Goal: Contribute content

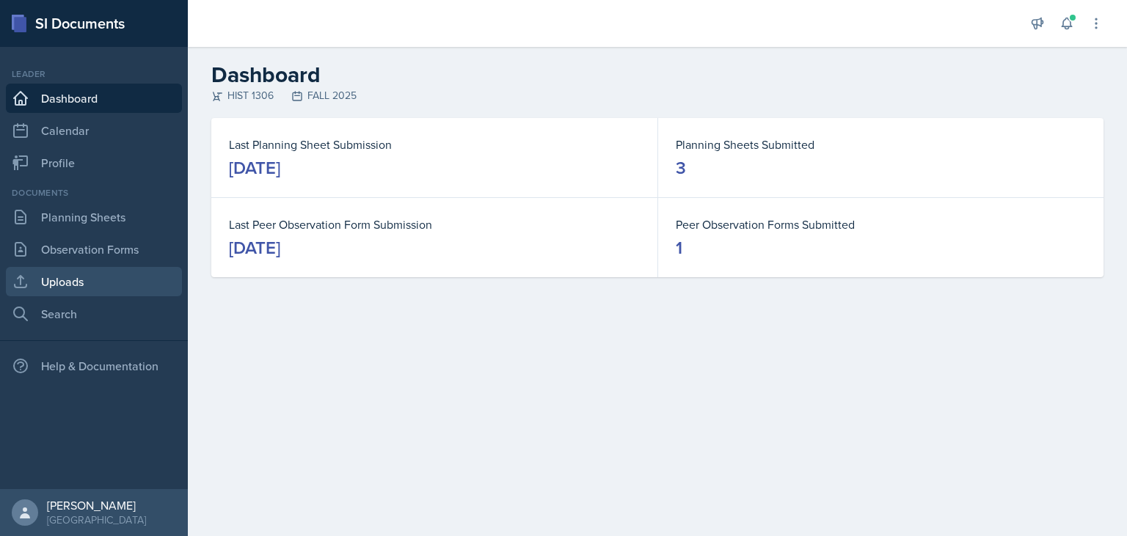
click at [68, 292] on link "Uploads" at bounding box center [94, 281] width 176 height 29
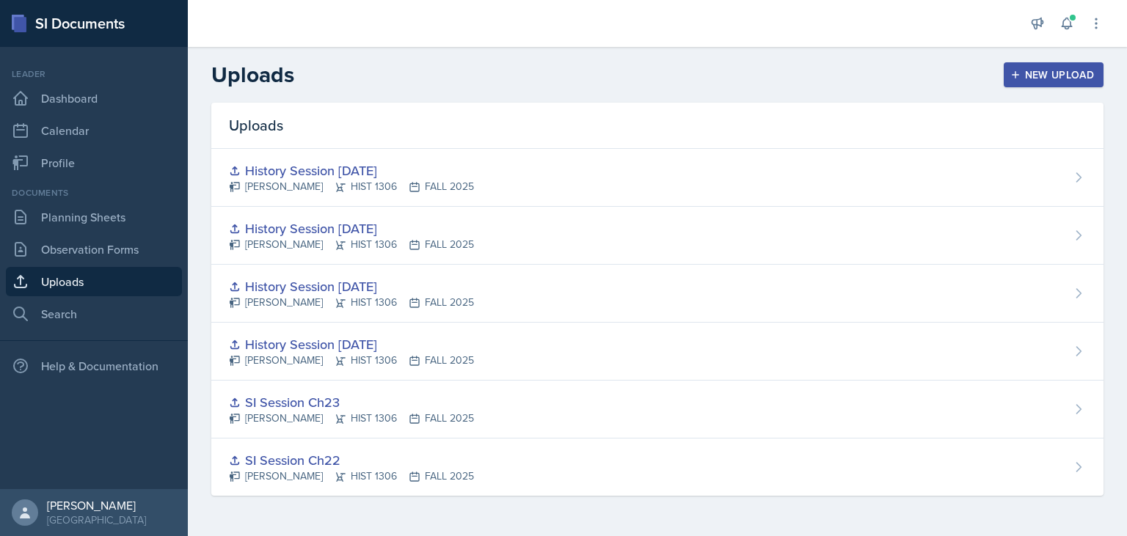
click at [1011, 80] on button "New Upload" at bounding box center [1053, 74] width 100 height 25
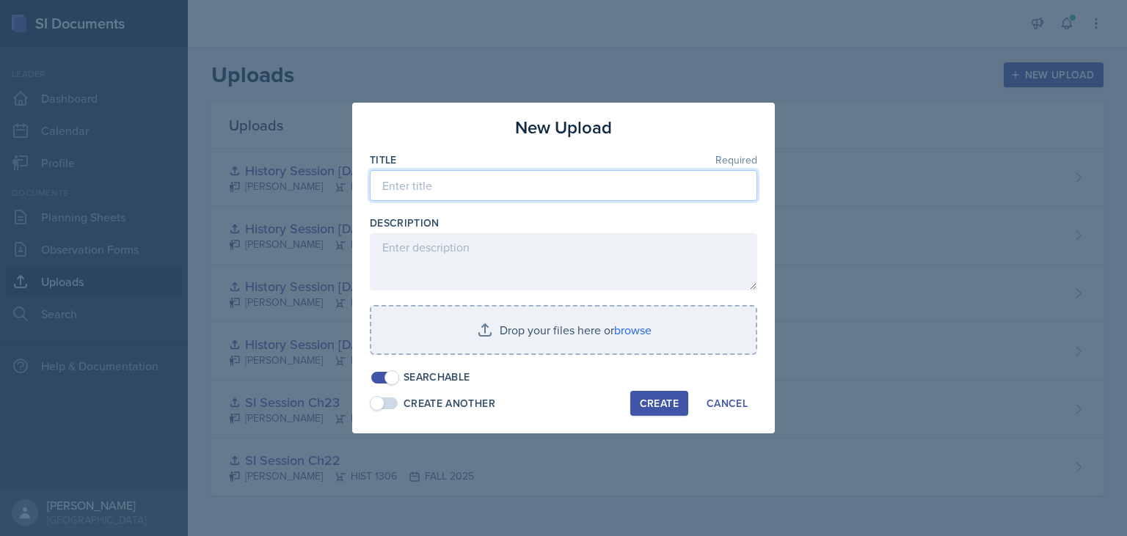
click at [508, 189] on input at bounding box center [563, 185] width 387 height 31
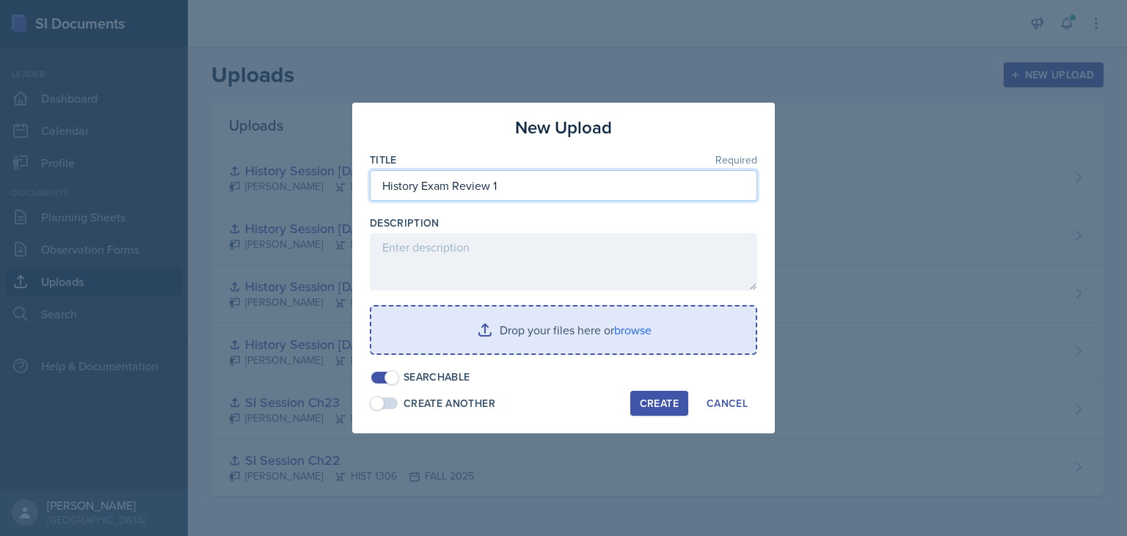
type input "History Exam Review 1"
click at [508, 321] on input "file" at bounding box center [563, 330] width 384 height 47
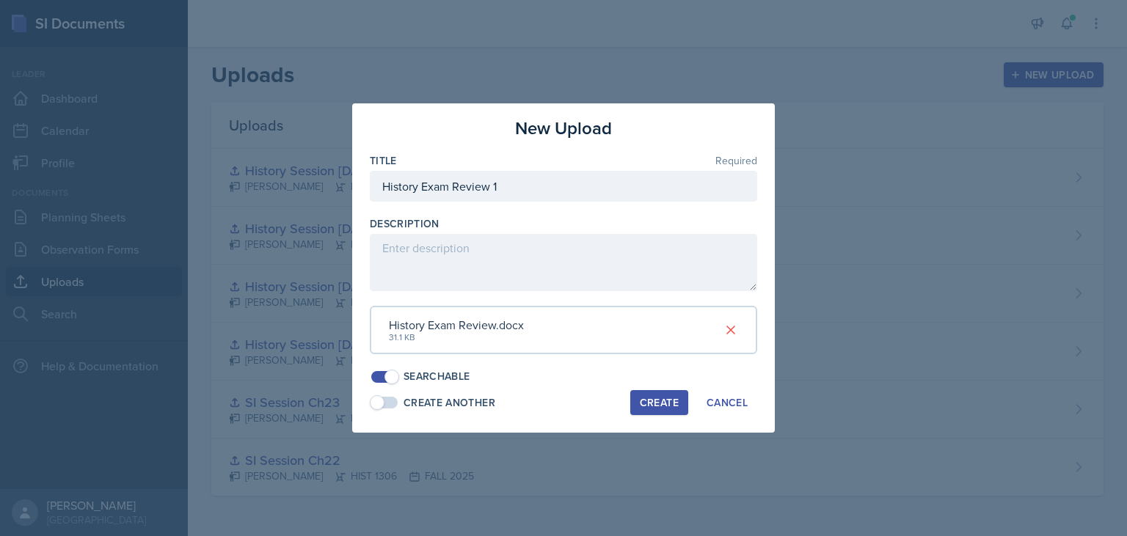
click at [648, 406] on div "Create" at bounding box center [659, 403] width 39 height 12
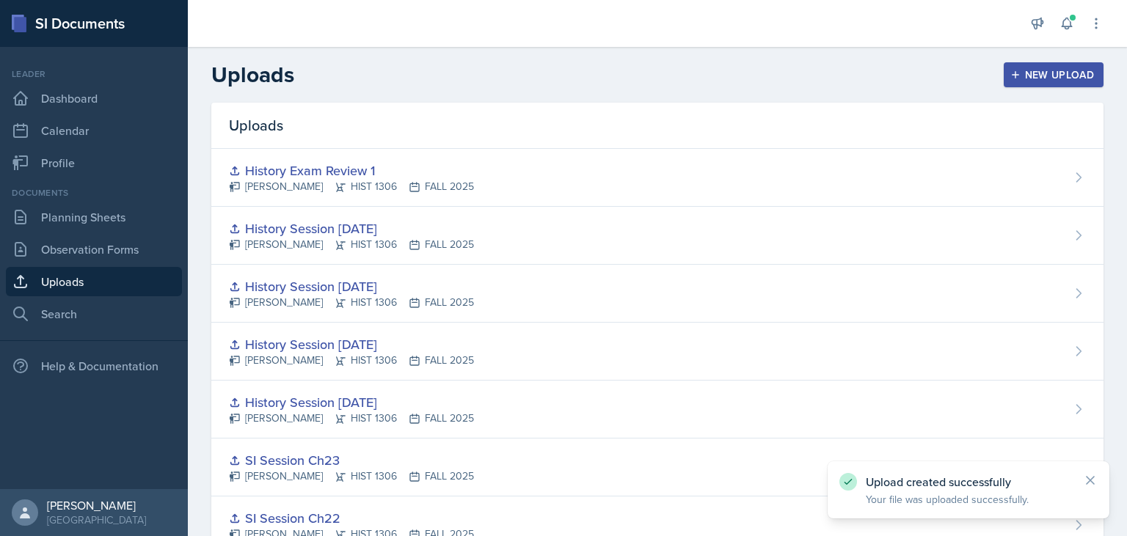
click at [1037, 78] on div "New Upload" at bounding box center [1053, 75] width 81 height 12
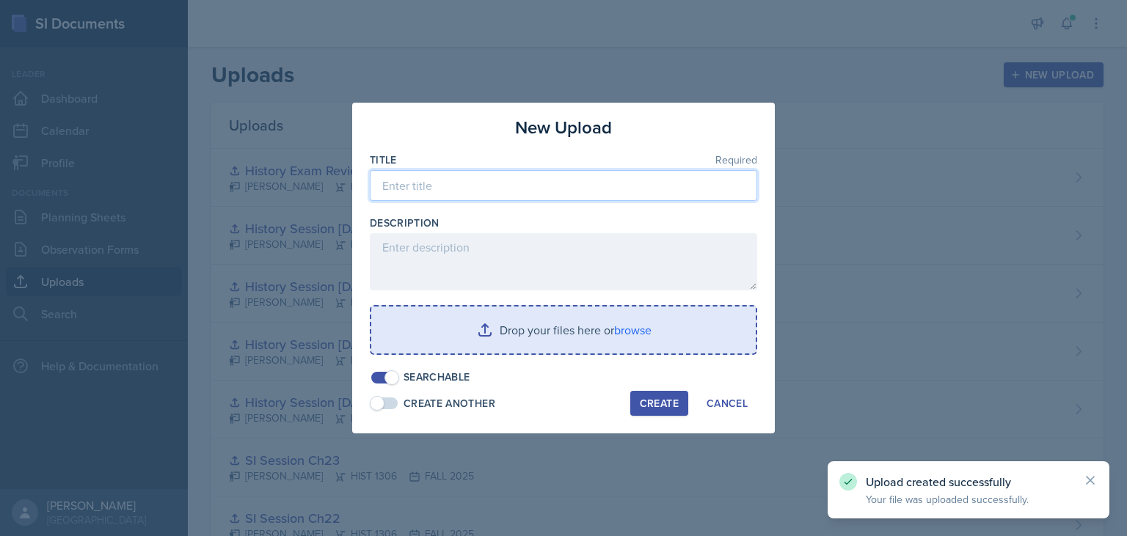
click at [449, 187] on input at bounding box center [563, 185] width 387 height 31
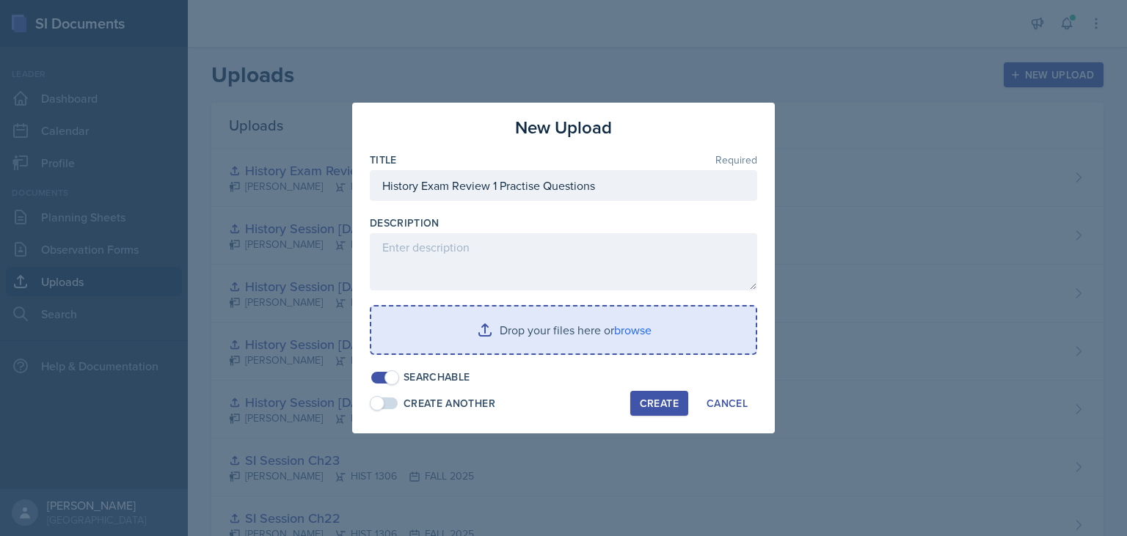
click at [436, 326] on input "file" at bounding box center [563, 330] width 384 height 47
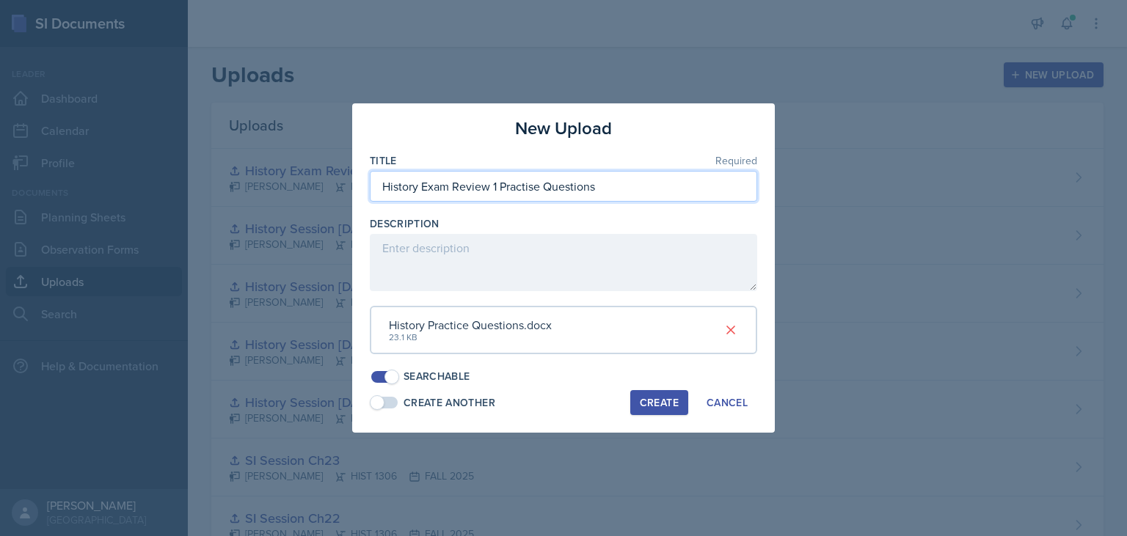
click at [535, 187] on input "History Exam Review 1 Practise Questions" at bounding box center [563, 186] width 387 height 31
type input "History Exam Review 1 Practice Questions"
click at [573, 222] on div "Description" at bounding box center [563, 223] width 387 height 15
click at [653, 406] on div "Create" at bounding box center [659, 403] width 39 height 12
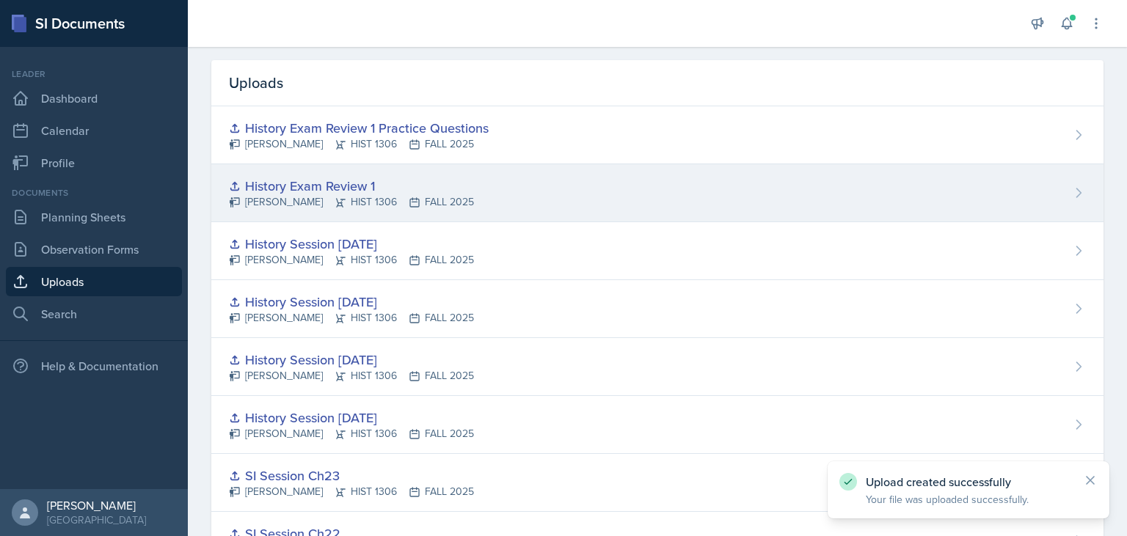
scroll to position [7, 0]
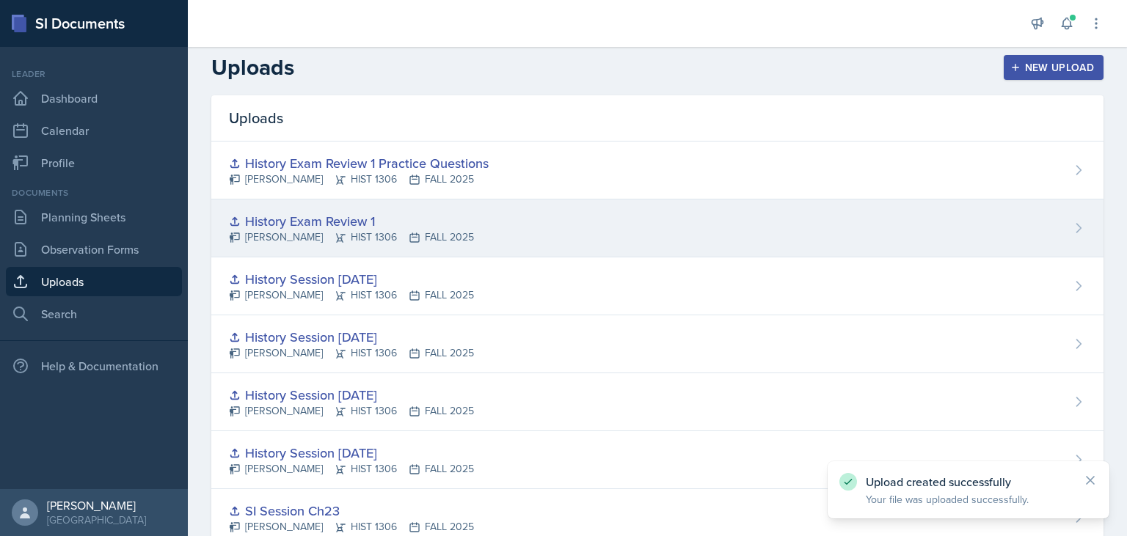
click at [618, 233] on div "History Exam Review 1 [PERSON_NAME] HIST 1306 FALL 2025" at bounding box center [657, 228] width 892 height 58
